Goal: Task Accomplishment & Management: Manage account settings

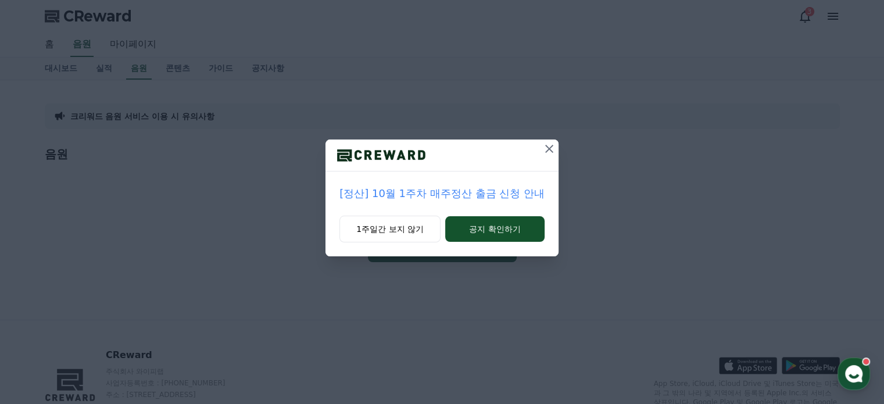
click at [549, 146] on icon at bounding box center [549, 149] width 14 height 14
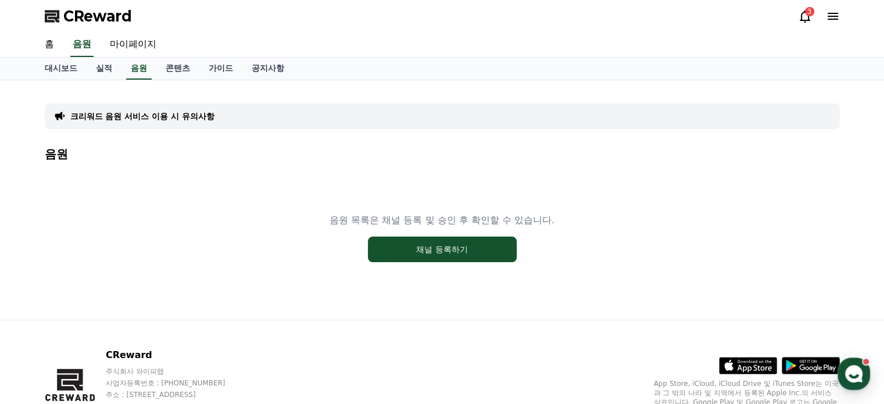
click at [807, 18] on icon at bounding box center [805, 16] width 10 height 12
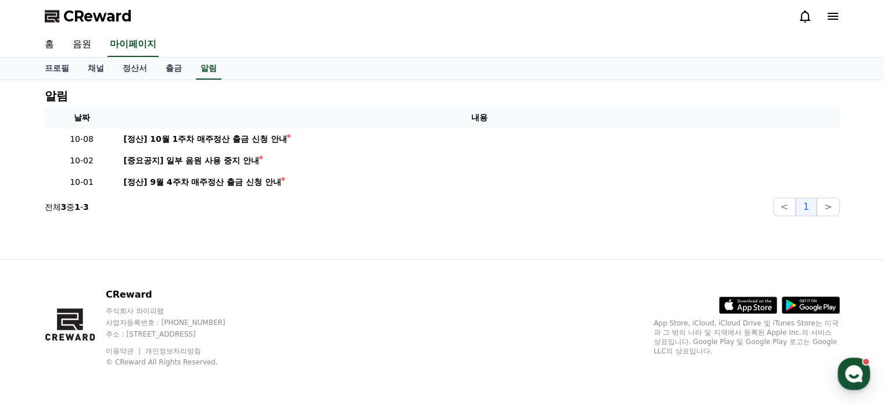
click at [831, 14] on icon at bounding box center [833, 16] width 14 height 14
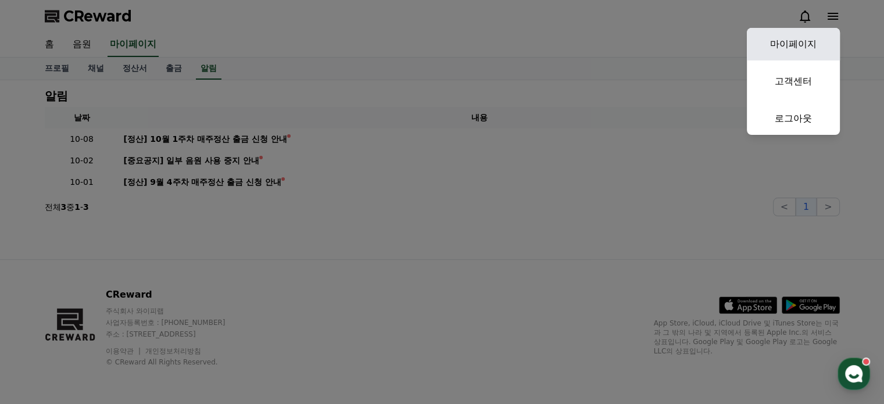
click at [806, 44] on link "마이페이지" at bounding box center [793, 44] width 93 height 33
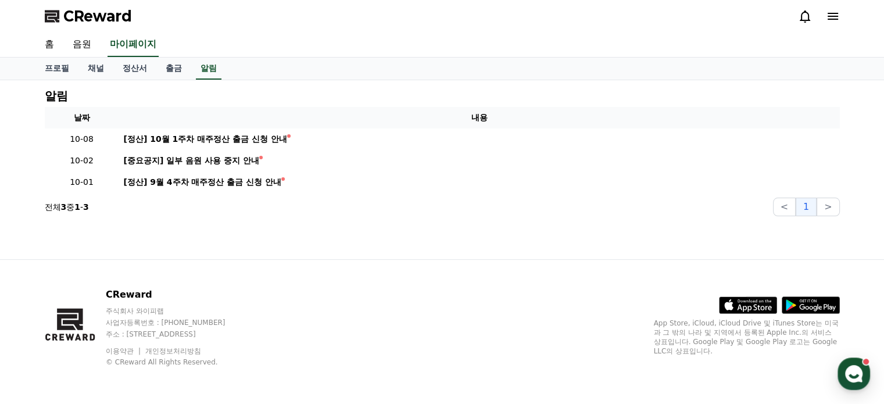
select select "**********"
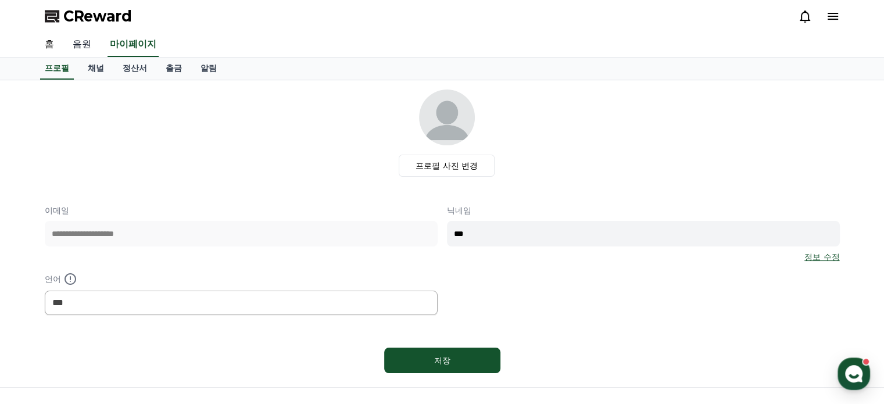
click at [78, 42] on link "음원" at bounding box center [81, 45] width 37 height 24
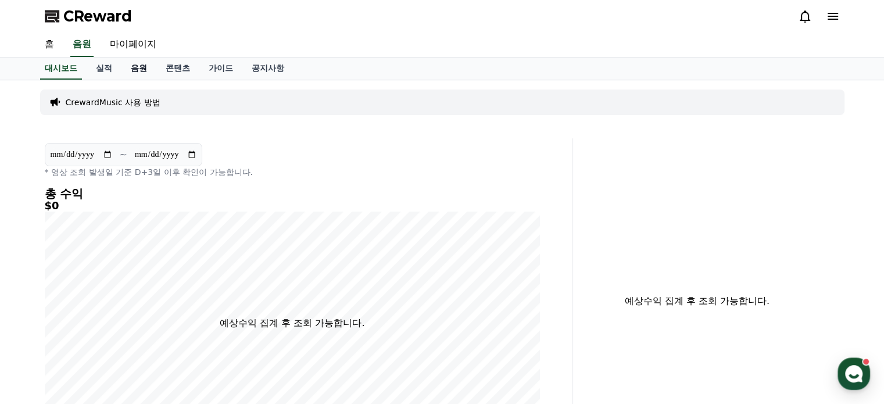
click at [146, 63] on link "음원" at bounding box center [138, 69] width 35 height 22
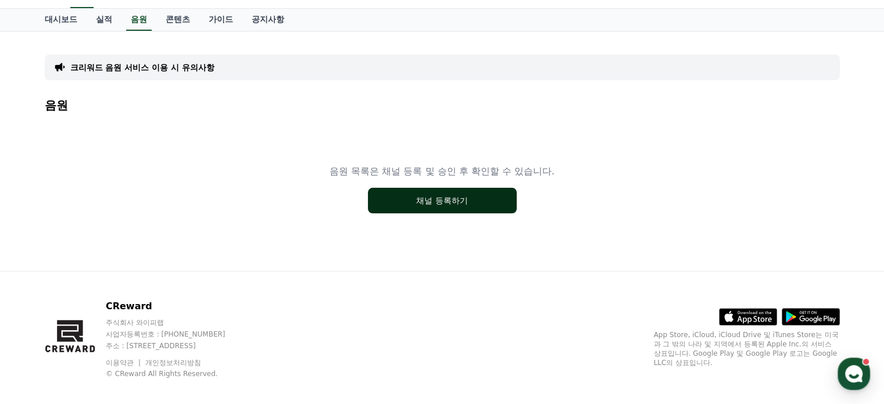
scroll to position [59, 0]
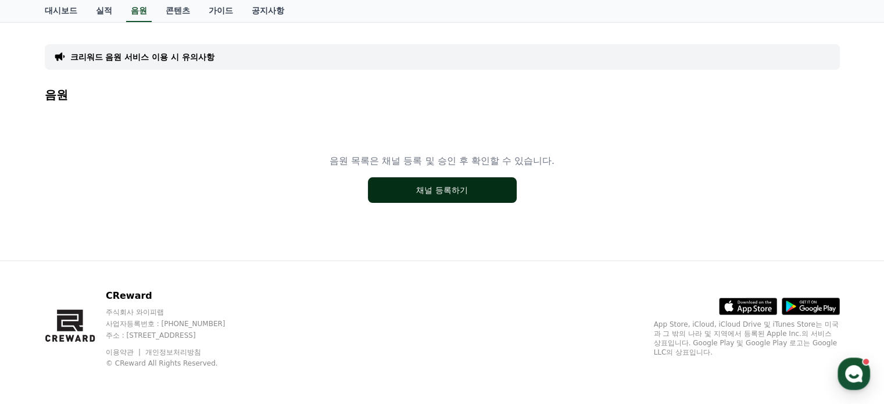
click at [455, 198] on button "채널 등록하기" at bounding box center [442, 190] width 149 height 26
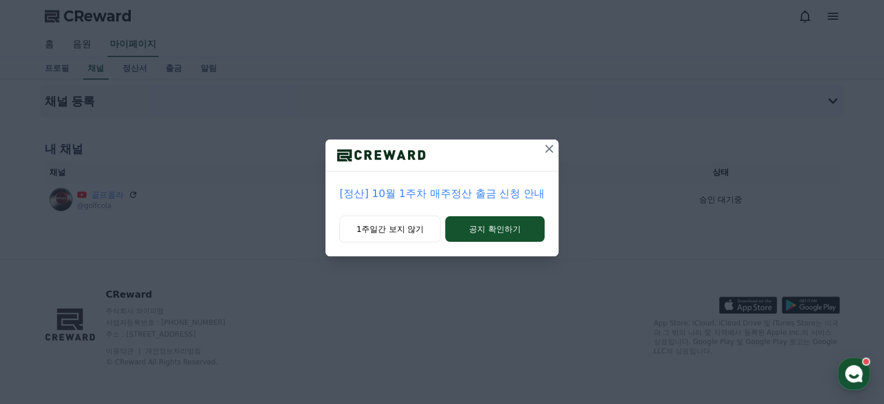
click at [551, 149] on icon at bounding box center [549, 149] width 14 height 14
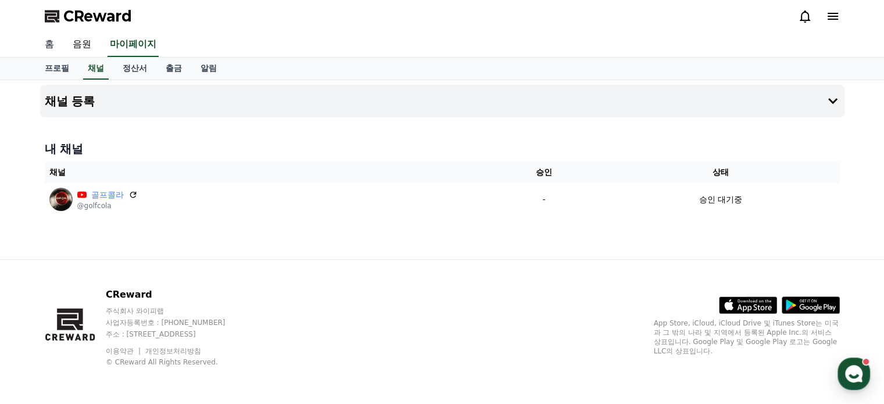
click at [49, 51] on link "홈" at bounding box center [49, 45] width 28 height 24
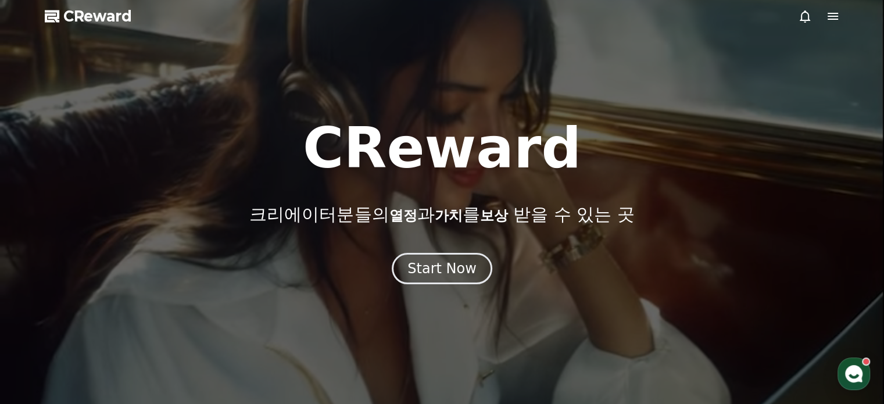
click at [839, 16] on icon at bounding box center [833, 16] width 14 height 14
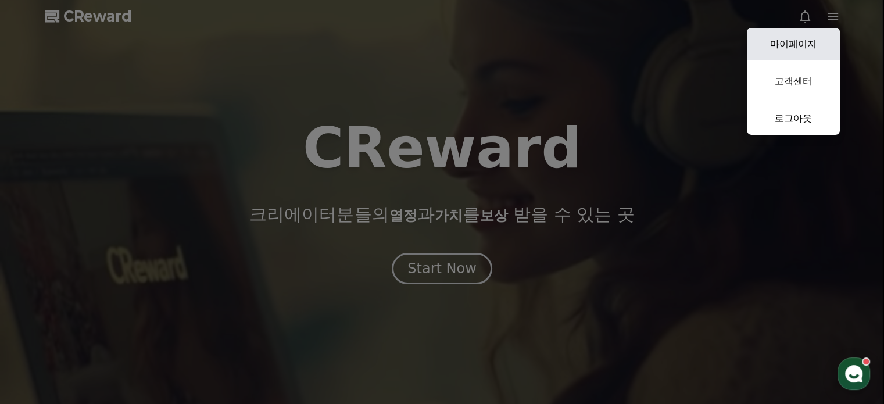
click at [802, 44] on link "마이페이지" at bounding box center [793, 44] width 93 height 33
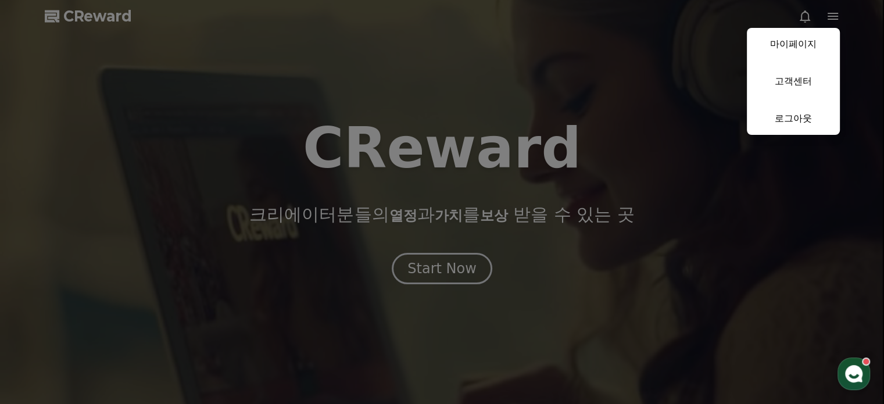
select select "**********"
